Goal: Task Accomplishment & Management: Use online tool/utility

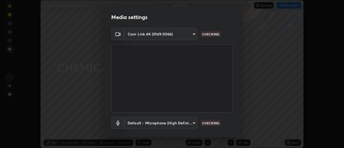
scroll to position [28, 0]
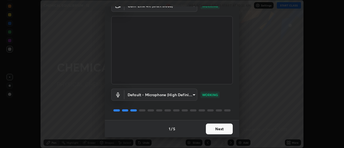
click at [224, 128] on button "Next" at bounding box center [219, 129] width 27 height 11
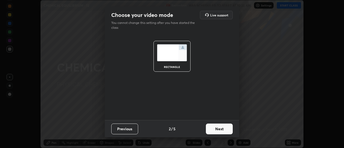
click at [225, 132] on button "Next" at bounding box center [219, 129] width 27 height 11
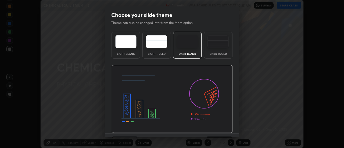
scroll to position [13, 0]
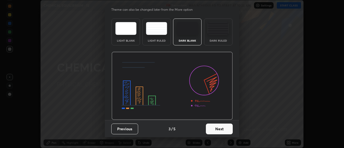
click at [224, 131] on button "Next" at bounding box center [219, 129] width 27 height 11
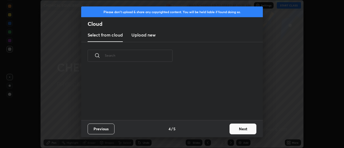
click at [230, 131] on button "Next" at bounding box center [243, 129] width 27 height 11
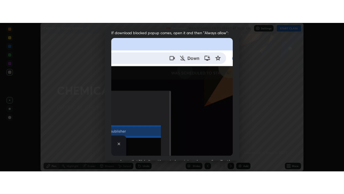
scroll to position [138, 0]
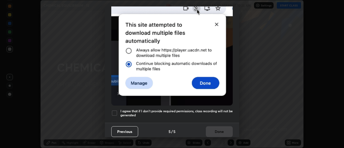
click at [221, 109] on h5 "I agree that if I don't provide required permissions, class recording will not …" at bounding box center [177, 113] width 112 height 8
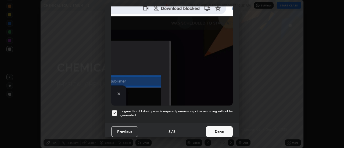
click at [218, 131] on button "Done" at bounding box center [219, 131] width 27 height 11
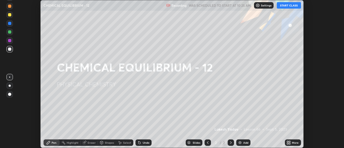
click at [291, 7] on button "START CLASS" at bounding box center [289, 5] width 24 height 6
click at [291, 142] on icon at bounding box center [289, 141] width 1 height 1
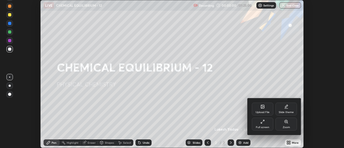
click at [270, 125] on div "Full screen" at bounding box center [263, 124] width 22 height 13
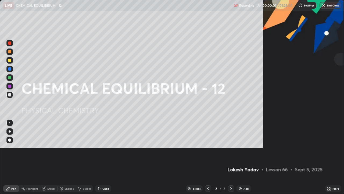
scroll to position [194, 344]
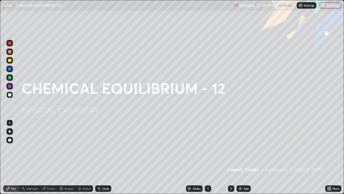
click at [239, 148] on img at bounding box center [240, 188] width 4 height 4
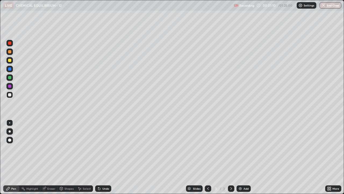
click at [9, 61] on div at bounding box center [9, 60] width 3 height 3
click at [10, 96] on div at bounding box center [9, 94] width 3 height 3
click at [10, 77] on div at bounding box center [9, 77] width 3 height 3
click at [10, 96] on div at bounding box center [9, 94] width 3 height 3
click at [10, 78] on div at bounding box center [9, 77] width 3 height 3
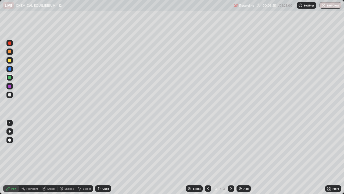
click at [12, 94] on div at bounding box center [9, 94] width 6 height 6
click at [46, 148] on div "Eraser" at bounding box center [48, 188] width 17 height 6
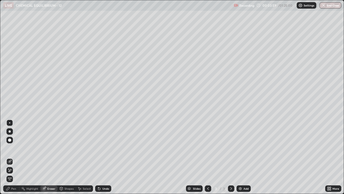
click at [16, 148] on div "Pen" at bounding box center [11, 188] width 16 height 6
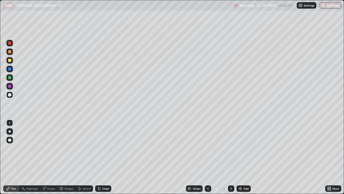
click at [10, 88] on div at bounding box center [9, 86] width 6 height 6
click at [13, 97] on div at bounding box center [9, 94] width 6 height 9
click at [12, 61] on div at bounding box center [9, 60] width 6 height 6
click at [10, 79] on div at bounding box center [9, 77] width 3 height 3
click at [9, 94] on div at bounding box center [9, 94] width 3 height 3
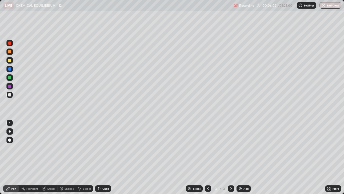
click at [10, 86] on div at bounding box center [9, 85] width 3 height 3
click at [10, 69] on div at bounding box center [9, 68] width 3 height 3
click at [10, 96] on div at bounding box center [9, 94] width 3 height 3
click at [10, 52] on div at bounding box center [9, 51] width 3 height 3
click at [240, 148] on img at bounding box center [240, 188] width 4 height 4
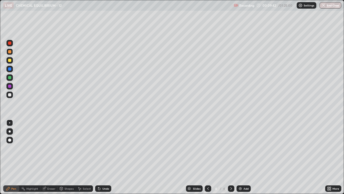
click at [11, 94] on div at bounding box center [9, 94] width 3 height 3
click at [11, 78] on div at bounding box center [9, 77] width 3 height 3
click at [100, 148] on icon at bounding box center [99, 188] width 4 height 4
click at [101, 148] on div "Undo" at bounding box center [103, 188] width 16 height 6
click at [10, 87] on div at bounding box center [9, 85] width 3 height 3
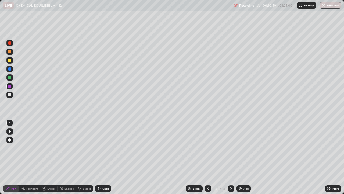
click at [8, 95] on div at bounding box center [9, 94] width 3 height 3
click at [102, 148] on div "Undo" at bounding box center [105, 188] width 7 height 3
click at [103, 148] on div "Undo" at bounding box center [105, 188] width 7 height 3
click at [104, 148] on div "Undo" at bounding box center [105, 188] width 7 height 3
click at [208, 148] on icon at bounding box center [208, 188] width 4 height 4
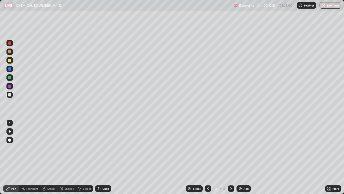
click at [10, 61] on div at bounding box center [9, 60] width 3 height 3
click at [245, 148] on div "Add" at bounding box center [246, 188] width 5 height 3
click at [228, 148] on div at bounding box center [231, 188] width 6 height 6
click at [208, 148] on icon at bounding box center [208, 188] width 4 height 4
click at [10, 97] on div at bounding box center [9, 94] width 6 height 6
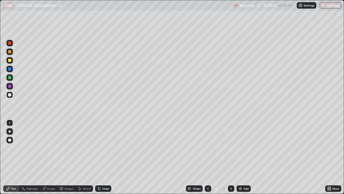
click at [11, 79] on div at bounding box center [9, 77] width 3 height 3
click at [9, 95] on div at bounding box center [9, 94] width 3 height 3
click at [107, 148] on div "Undo" at bounding box center [105, 188] width 7 height 3
click at [9, 78] on div at bounding box center [9, 77] width 3 height 3
click at [10, 96] on div at bounding box center [9, 94] width 3 height 3
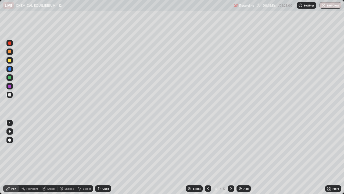
click at [11, 87] on div at bounding box center [9, 85] width 3 height 3
click at [9, 94] on div at bounding box center [9, 94] width 3 height 3
click at [9, 77] on div at bounding box center [9, 77] width 3 height 3
click at [10, 95] on div at bounding box center [9, 94] width 3 height 3
click at [10, 78] on div at bounding box center [9, 77] width 3 height 3
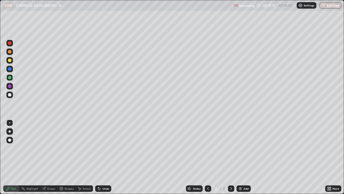
click at [100, 148] on icon at bounding box center [99, 188] width 4 height 4
click at [101, 148] on div "Undo" at bounding box center [103, 188] width 16 height 6
click at [10, 62] on div at bounding box center [9, 60] width 6 height 6
click at [10, 78] on div at bounding box center [9, 77] width 3 height 3
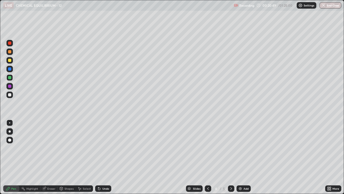
click at [230, 148] on icon at bounding box center [231, 188] width 4 height 4
click at [107, 148] on div "Undo" at bounding box center [105, 188] width 7 height 3
click at [12, 88] on div at bounding box center [9, 86] width 6 height 6
click at [10, 69] on div at bounding box center [9, 68] width 3 height 3
click at [104, 148] on div "Undo" at bounding box center [105, 188] width 7 height 3
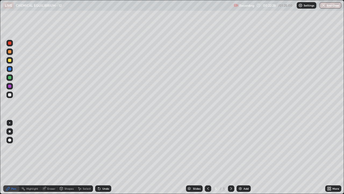
click at [102, 148] on div "Undo" at bounding box center [105, 188] width 7 height 3
click at [10, 43] on div at bounding box center [9, 42] width 3 height 3
click at [10, 140] on div at bounding box center [9, 139] width 3 height 3
click at [241, 148] on img at bounding box center [240, 188] width 4 height 4
click at [10, 77] on div at bounding box center [9, 77] width 3 height 3
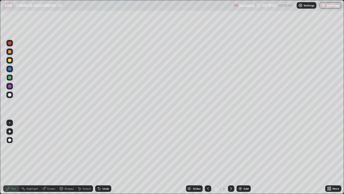
click at [49, 148] on div "Eraser" at bounding box center [51, 188] width 8 height 3
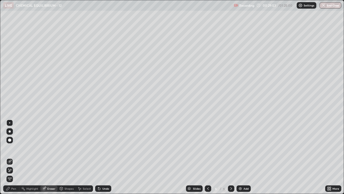
click at [10, 148] on span "Erase all" at bounding box center [10, 178] width 6 height 3
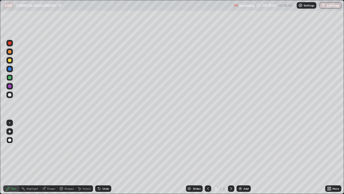
click at [8, 60] on div at bounding box center [9, 60] width 3 height 3
click at [10, 123] on div at bounding box center [9, 122] width 1 height 1
click at [103, 148] on div "Undo" at bounding box center [105, 188] width 7 height 3
click at [10, 123] on div at bounding box center [9, 122] width 1 height 1
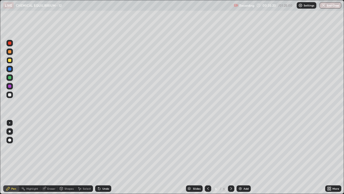
click at [12, 63] on div at bounding box center [9, 60] width 6 height 9
click at [100, 148] on icon at bounding box center [99, 188] width 4 height 4
click at [102, 148] on div "Undo" at bounding box center [105, 188] width 7 height 3
click at [14, 148] on div "Pen" at bounding box center [13, 188] width 5 height 3
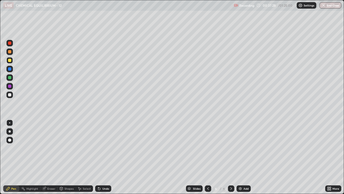
click at [9, 62] on div at bounding box center [9, 60] width 3 height 3
click at [10, 95] on div at bounding box center [9, 94] width 3 height 3
click at [98, 148] on icon at bounding box center [98, 187] width 1 height 1
click at [100, 148] on icon at bounding box center [99, 188] width 4 height 4
click at [98, 148] on icon at bounding box center [98, 187] width 1 height 1
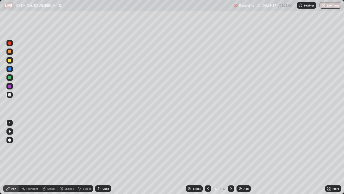
click at [30, 148] on div "Highlight" at bounding box center [32, 188] width 12 height 3
click at [53, 148] on div "Eraser" at bounding box center [51, 188] width 8 height 3
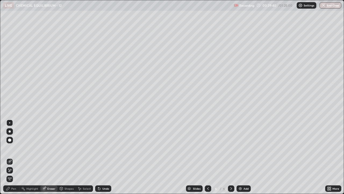
click at [11, 148] on div "Pen" at bounding box center [11, 188] width 16 height 6
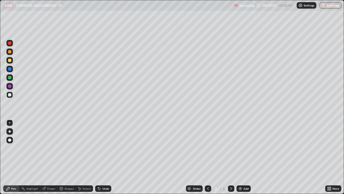
click at [11, 79] on div at bounding box center [9, 77] width 6 height 6
click at [101, 148] on div "Undo" at bounding box center [103, 188] width 16 height 6
click at [102, 148] on div "Undo" at bounding box center [105, 188] width 7 height 3
click at [101, 148] on div "Undo" at bounding box center [103, 188] width 16 height 6
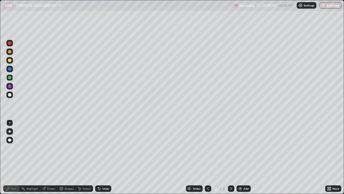
click at [99, 148] on icon at bounding box center [99, 188] width 4 height 4
click at [100, 148] on icon at bounding box center [99, 188] width 4 height 4
click at [8, 94] on div at bounding box center [9, 94] width 3 height 3
click at [9, 76] on div at bounding box center [9, 77] width 3 height 3
click at [100, 148] on icon at bounding box center [99, 188] width 4 height 4
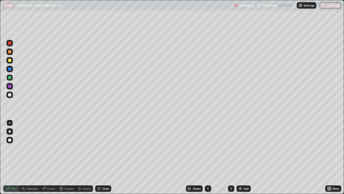
click at [10, 62] on div at bounding box center [9, 60] width 6 height 6
click at [9, 87] on div at bounding box center [9, 85] width 3 height 3
click at [10, 97] on div at bounding box center [9, 94] width 6 height 6
click at [11, 62] on div at bounding box center [9, 60] width 6 height 6
click at [105, 148] on div "Undo" at bounding box center [103, 188] width 16 height 6
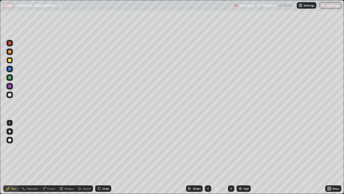
click at [9, 96] on div at bounding box center [9, 94] width 3 height 3
click at [10, 69] on div at bounding box center [9, 68] width 3 height 3
click at [84, 148] on div "Select" at bounding box center [87, 188] width 8 height 3
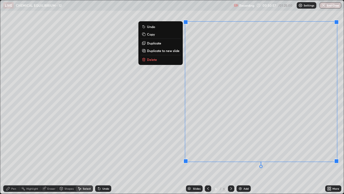
click at [170, 52] on p "Duplicate to new slide" at bounding box center [163, 50] width 33 height 4
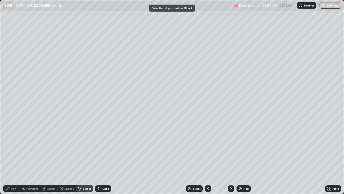
click at [11, 148] on div "Pen" at bounding box center [11, 188] width 16 height 6
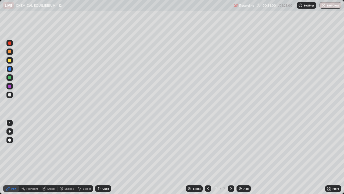
click at [10, 61] on div at bounding box center [9, 60] width 3 height 3
click at [98, 148] on icon at bounding box center [98, 187] width 1 height 1
click at [10, 95] on div at bounding box center [9, 94] width 3 height 3
click at [84, 148] on div "Select" at bounding box center [87, 188] width 8 height 3
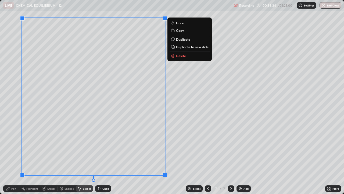
click at [182, 47] on p "Duplicate to new slide" at bounding box center [192, 47] width 33 height 4
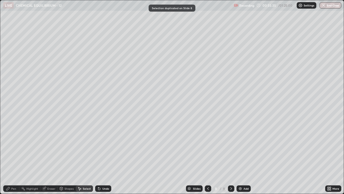
click at [14, 148] on div "Pen" at bounding box center [13, 188] width 5 height 3
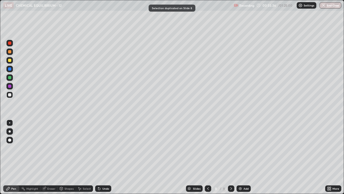
click at [10, 97] on div at bounding box center [9, 94] width 6 height 6
click at [9, 77] on div at bounding box center [9, 77] width 3 height 3
click at [10, 69] on div at bounding box center [9, 68] width 3 height 3
click at [11, 63] on div at bounding box center [9, 60] width 6 height 6
click at [11, 97] on div at bounding box center [9, 94] width 6 height 6
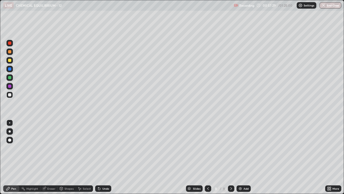
click at [10, 78] on div at bounding box center [9, 77] width 3 height 3
click at [9, 70] on div at bounding box center [9, 68] width 3 height 3
click at [104, 148] on div "Undo" at bounding box center [103, 188] width 16 height 6
click at [10, 95] on div at bounding box center [9, 94] width 3 height 3
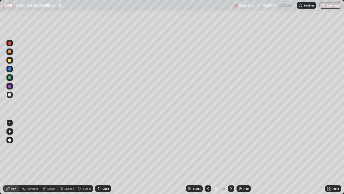
click at [12, 76] on div at bounding box center [9, 77] width 6 height 6
click at [10, 94] on div at bounding box center [9, 94] width 3 height 3
click at [10, 86] on div at bounding box center [9, 85] width 3 height 3
click at [82, 148] on div "Select" at bounding box center [84, 188] width 17 height 6
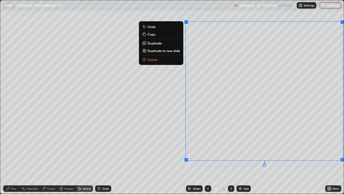
click at [180, 51] on p "Duplicate to new slide" at bounding box center [164, 50] width 33 height 4
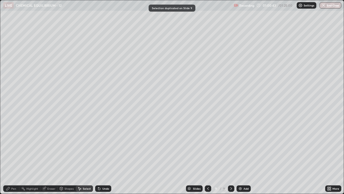
click at [12, 148] on div "Pen" at bounding box center [13, 188] width 5 height 3
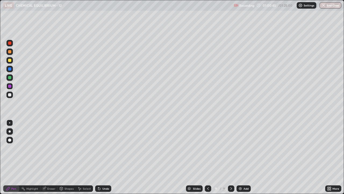
click at [9, 61] on div at bounding box center [9, 60] width 3 height 3
click at [10, 93] on div at bounding box center [9, 94] width 3 height 3
click at [11, 79] on div at bounding box center [9, 77] width 6 height 6
click at [9, 95] on div at bounding box center [9, 94] width 3 height 3
click at [9, 94] on div at bounding box center [9, 94] width 3 height 3
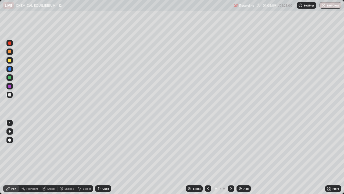
click at [10, 79] on div at bounding box center [9, 77] width 3 height 3
click at [83, 148] on div "Select" at bounding box center [87, 188] width 8 height 3
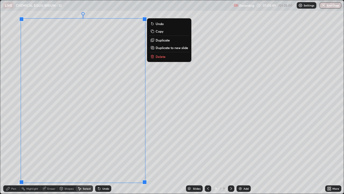
click at [169, 50] on p "Duplicate to new slide" at bounding box center [172, 47] width 33 height 4
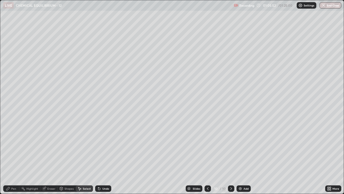
click at [11, 148] on div "Pen" at bounding box center [13, 188] width 5 height 3
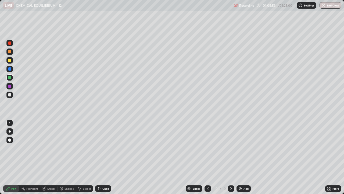
click at [11, 62] on div at bounding box center [9, 60] width 6 height 6
click at [10, 94] on div at bounding box center [9, 94] width 3 height 3
click at [207, 148] on icon at bounding box center [208, 188] width 4 height 4
click at [232, 148] on icon at bounding box center [231, 188] width 4 height 4
click at [106, 148] on div "Undo" at bounding box center [105, 188] width 7 height 3
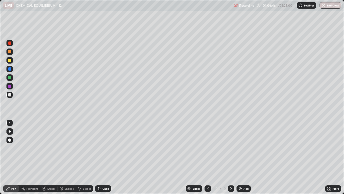
click at [105, 148] on div "Undo" at bounding box center [105, 188] width 7 height 3
click at [106, 148] on div "Undo" at bounding box center [105, 188] width 7 height 3
click at [207, 148] on icon at bounding box center [208, 188] width 2 height 3
click at [207, 148] on icon at bounding box center [208, 188] width 4 height 4
click at [231, 148] on icon at bounding box center [231, 188] width 4 height 4
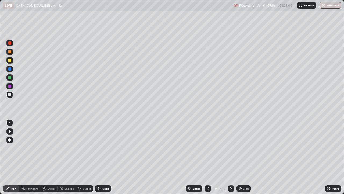
click at [231, 148] on icon at bounding box center [231, 188] width 4 height 4
click at [10, 87] on div at bounding box center [9, 85] width 3 height 3
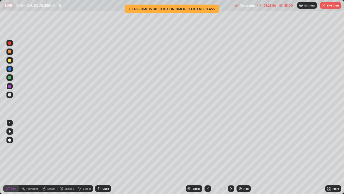
click at [329, 6] on button "End Class" at bounding box center [330, 5] width 21 height 6
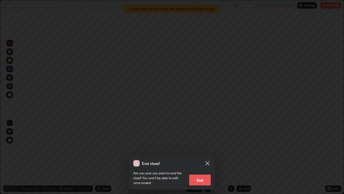
click at [204, 148] on button "End" at bounding box center [200, 179] width 22 height 11
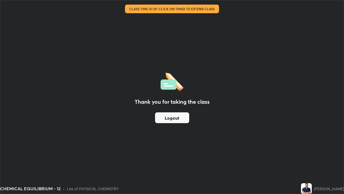
click at [184, 115] on button "Logout" at bounding box center [172, 117] width 34 height 11
click at [182, 116] on button "Logout" at bounding box center [172, 117] width 34 height 11
click at [181, 118] on button "Logout" at bounding box center [172, 117] width 34 height 11
